Goal: Task Accomplishment & Management: Use online tool/utility

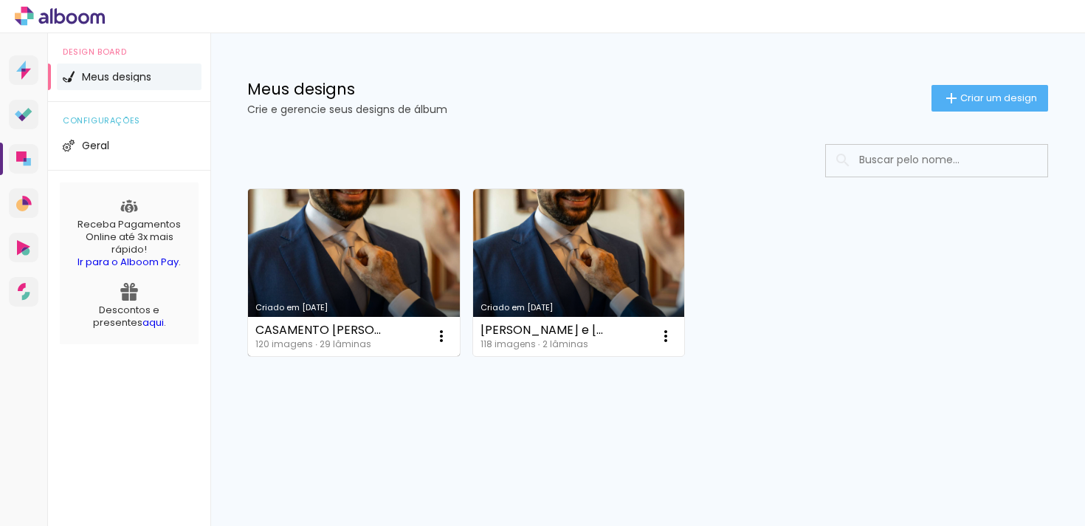
click at [354, 230] on link "Criado em [DATE]" at bounding box center [354, 272] width 212 height 167
